Goal: Task Accomplishment & Management: Manage account settings

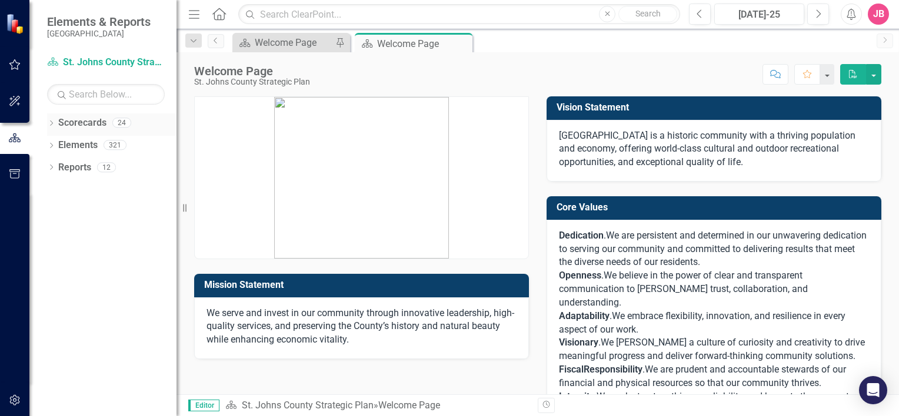
click at [53, 120] on div "Dropdown" at bounding box center [51, 124] width 8 height 10
click at [58, 142] on icon "Dropdown" at bounding box center [57, 144] width 9 height 7
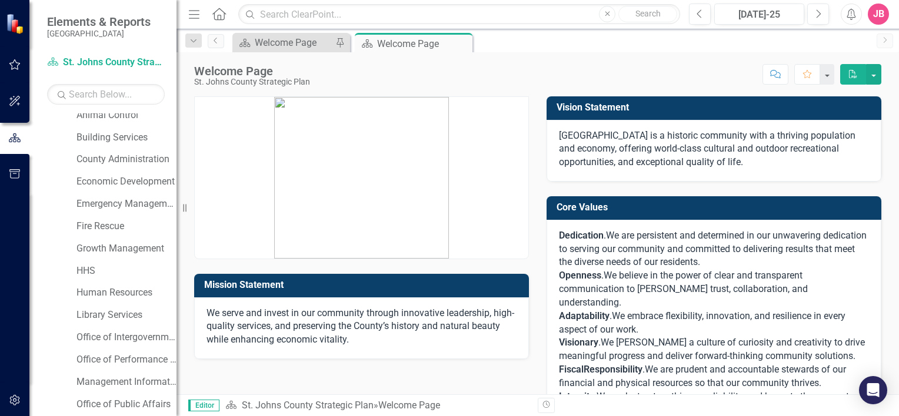
scroll to position [53, 0]
click at [113, 317] on link "Library Services" at bounding box center [126, 315] width 100 height 14
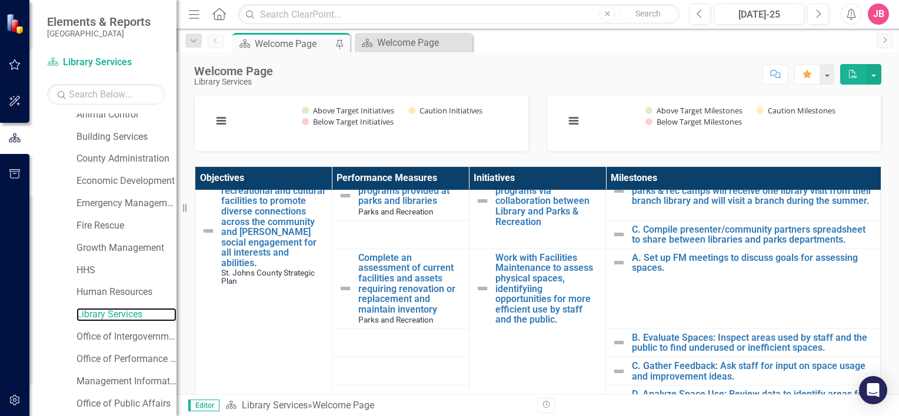
scroll to position [52, 0]
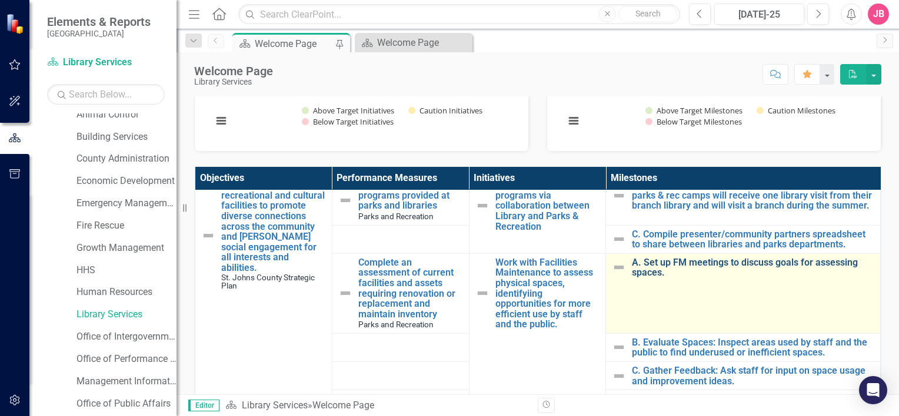
click at [734, 260] on link "A. Set up FM meetings to discuss goals for assessing spaces." at bounding box center [753, 268] width 242 height 21
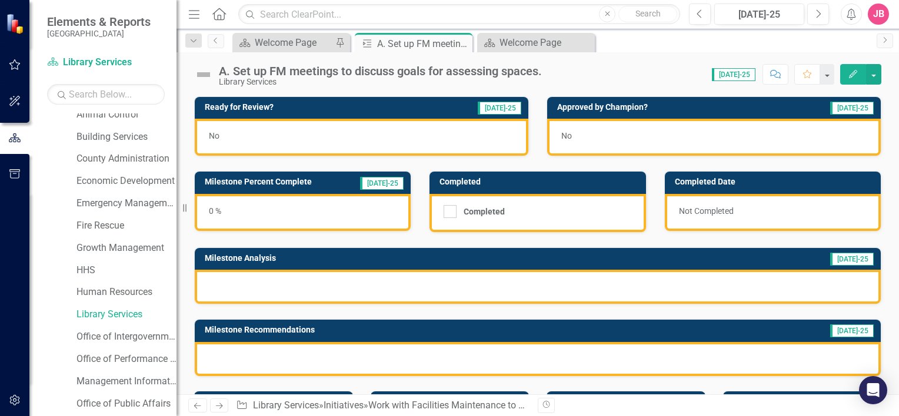
click at [350, 279] on div at bounding box center [538, 287] width 686 height 34
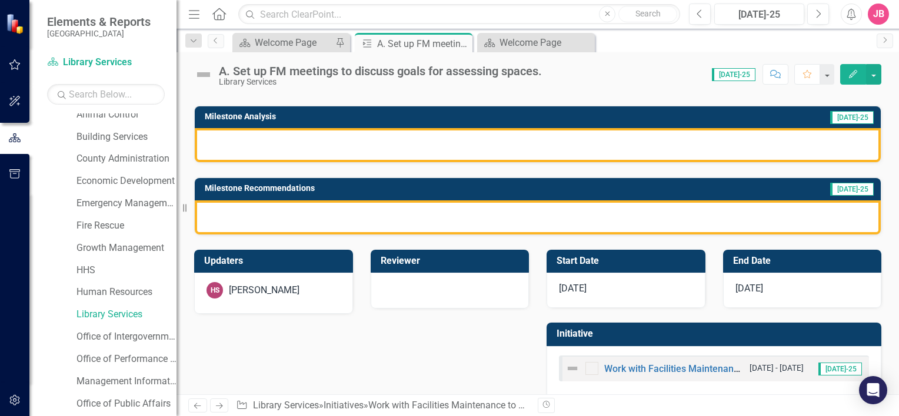
scroll to position [156, 0]
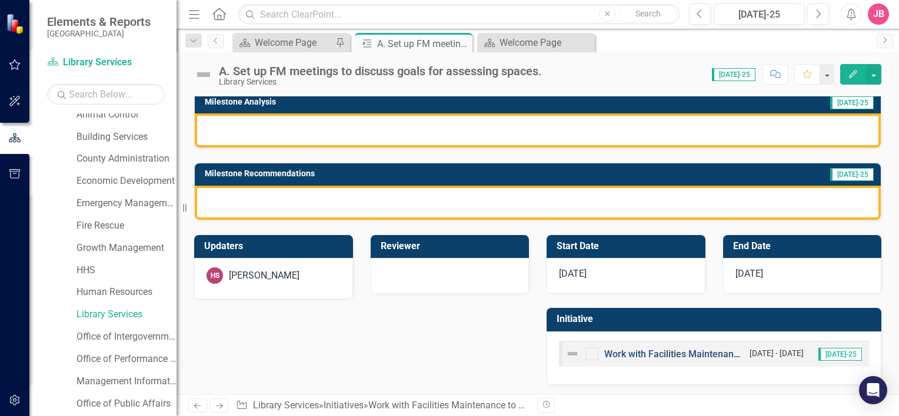
click at [642, 357] on link "Work with Facilities Maintenance to assess physical spaces, identifyiing opport…" at bounding box center [880, 354] width 553 height 11
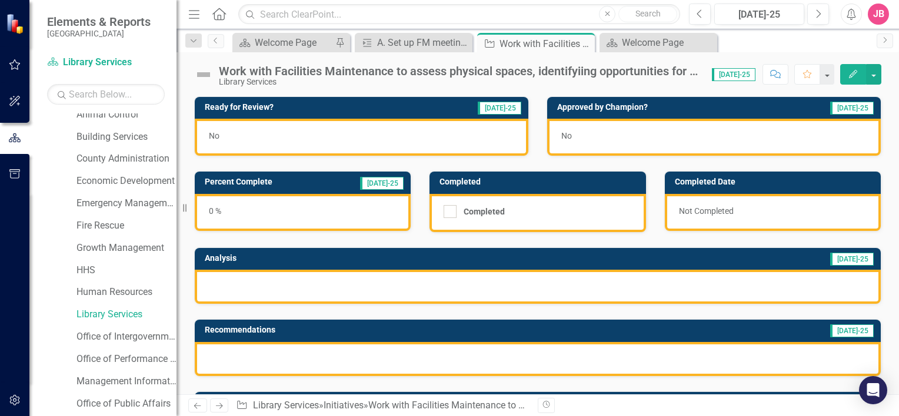
click at [467, 285] on div at bounding box center [538, 287] width 686 height 34
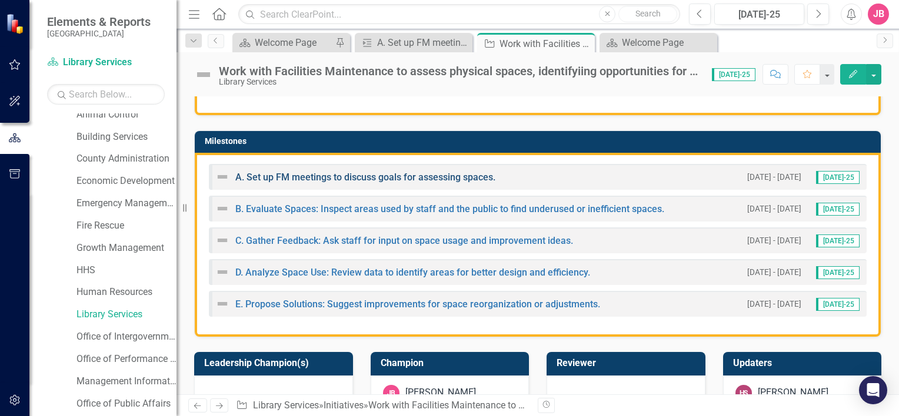
click at [320, 174] on link "A. Set up FM meetings to discuss goals for assessing spaces." at bounding box center [365, 177] width 260 height 11
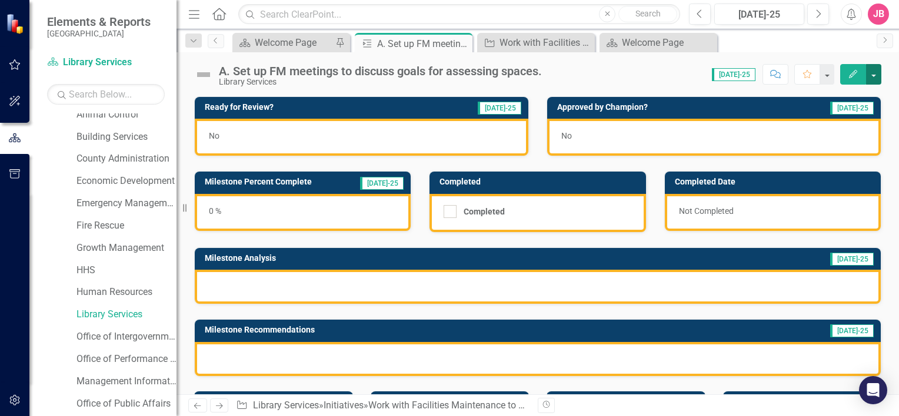
click at [879, 72] on button "button" at bounding box center [873, 74] width 15 height 21
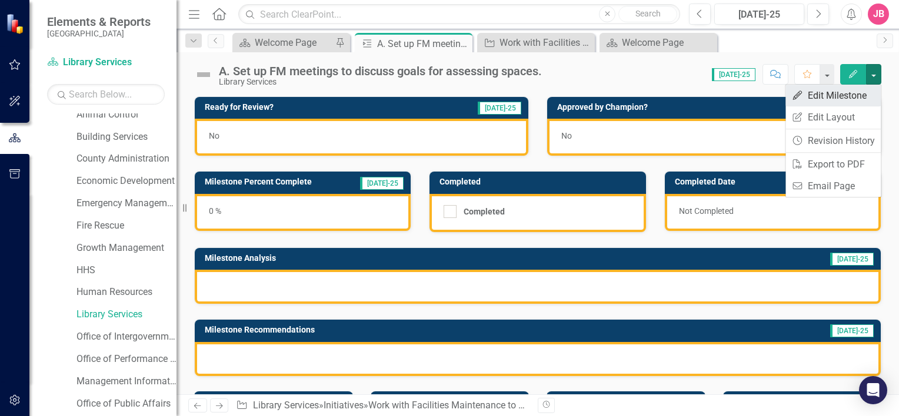
click at [850, 98] on link "Edit Edit Milestone" at bounding box center [832, 96] width 95 height 22
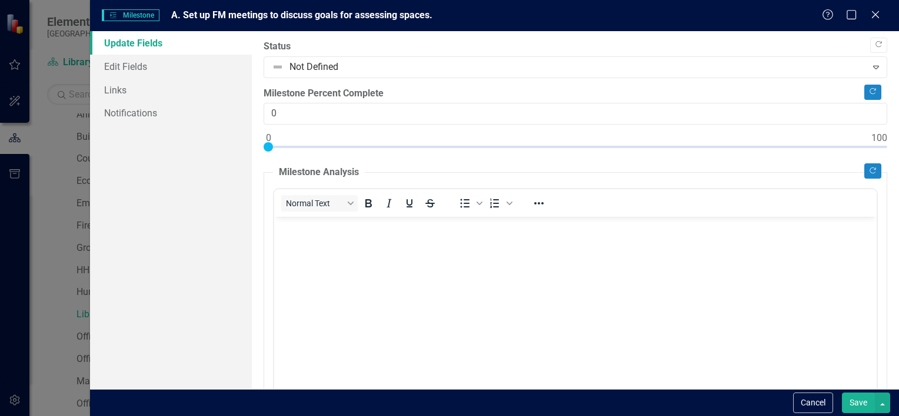
click at [434, 242] on body "Rich Text Area. Press ALT-0 for help." at bounding box center [574, 305] width 602 height 176
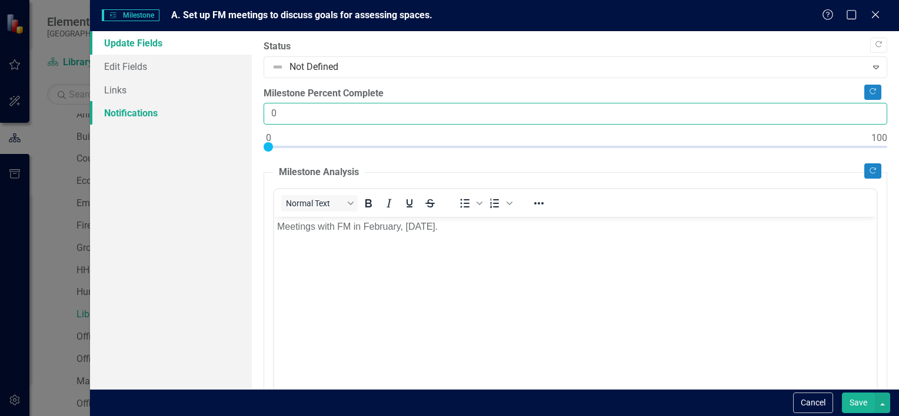
drag, startPoint x: 301, startPoint y: 109, endPoint x: 231, endPoint y: 118, distance: 70.5
click at [231, 118] on div "Update Fields Edit Fields Links Notifications "Update" fields in ClearPoint are…" at bounding box center [494, 210] width 809 height 358
type input "40"
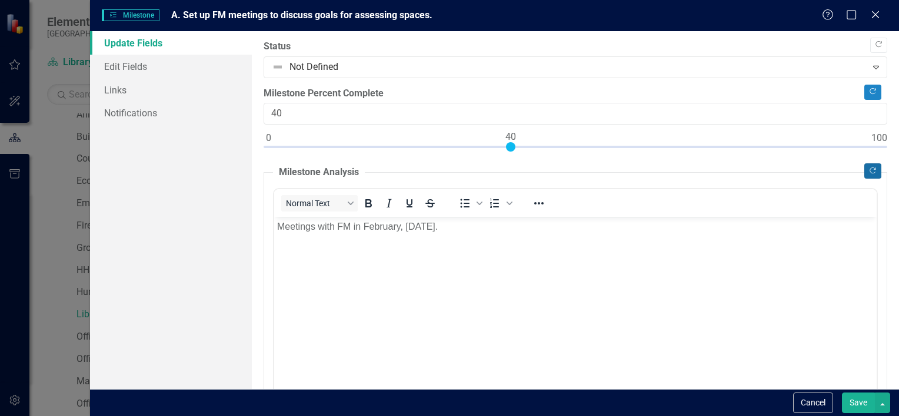
click at [868, 169] on icon "Copy Forward" at bounding box center [872, 171] width 9 height 7
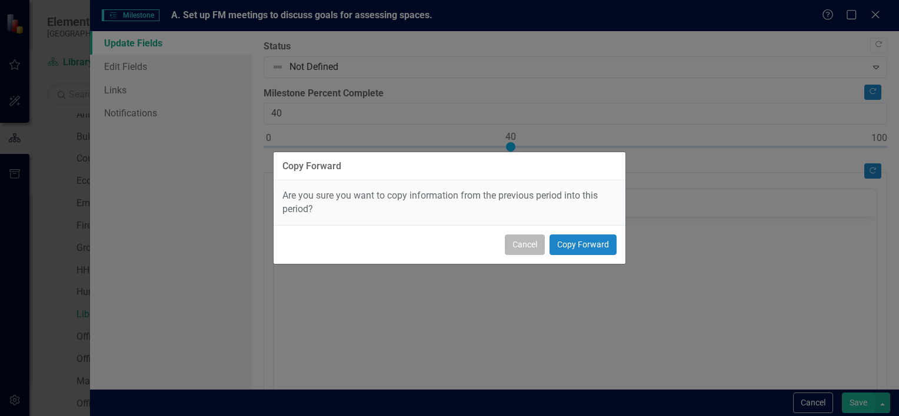
click at [527, 245] on button "Cancel" at bounding box center [525, 245] width 40 height 21
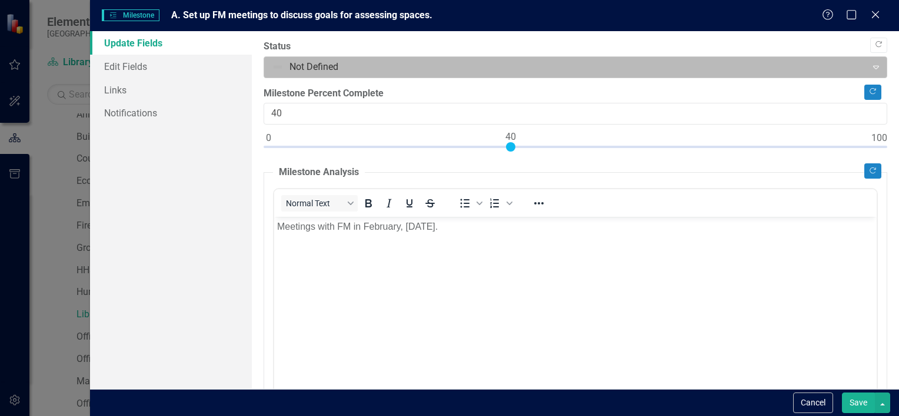
click at [865, 69] on div "Expand" at bounding box center [875, 67] width 21 height 19
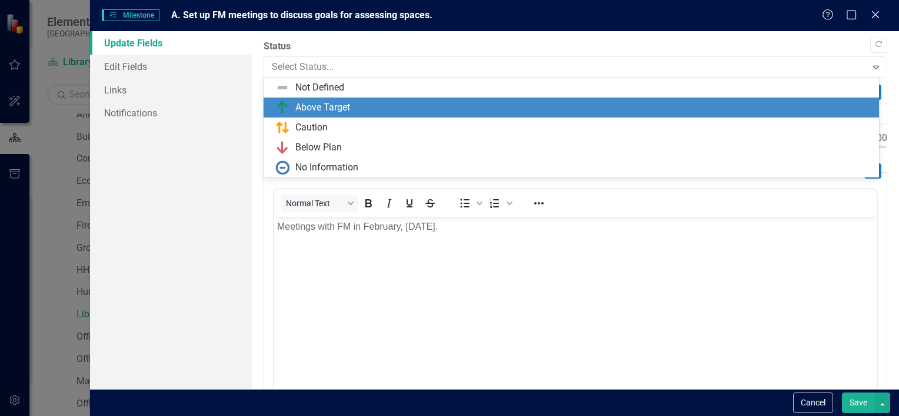
click at [684, 105] on div "Above Target" at bounding box center [573, 108] width 596 height 14
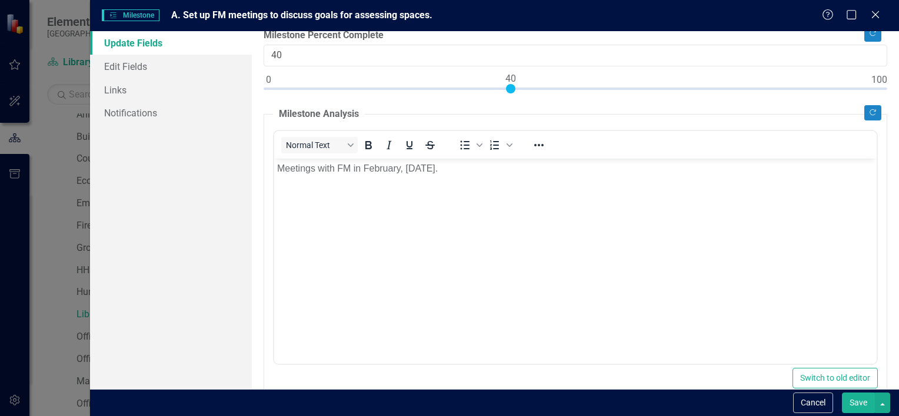
scroll to position [59, 0]
click at [859, 395] on button "Save" at bounding box center [858, 403] width 33 height 21
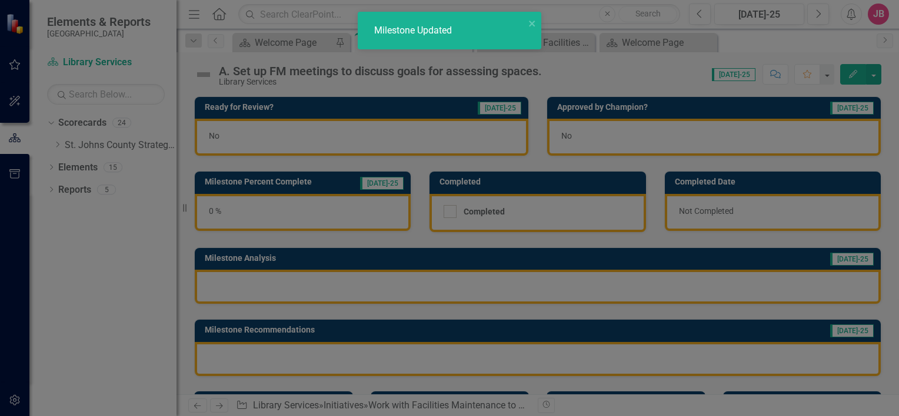
scroll to position [0, 0]
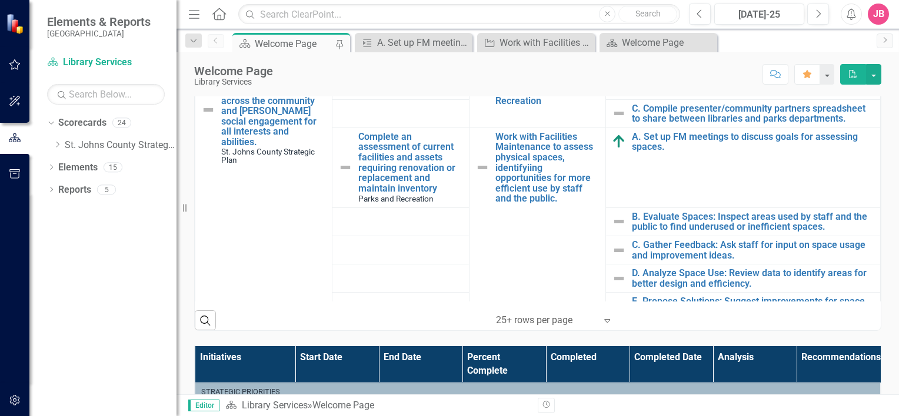
scroll to position [362, 0]
